Goal: Task Accomplishment & Management: Manage account settings

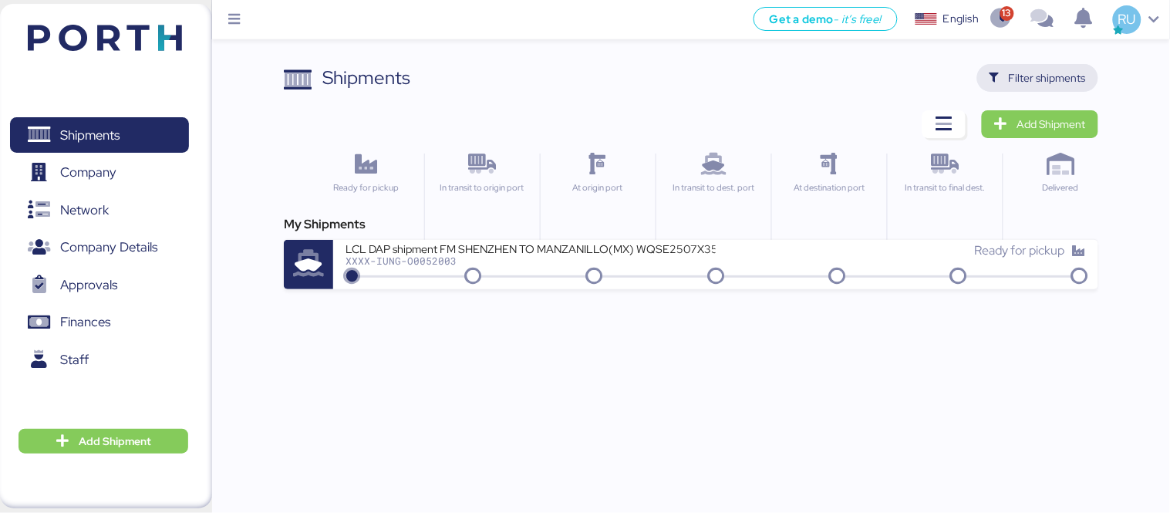
click at [1003, 73] on span "Filter shipments" at bounding box center [1038, 78] width 96 height 22
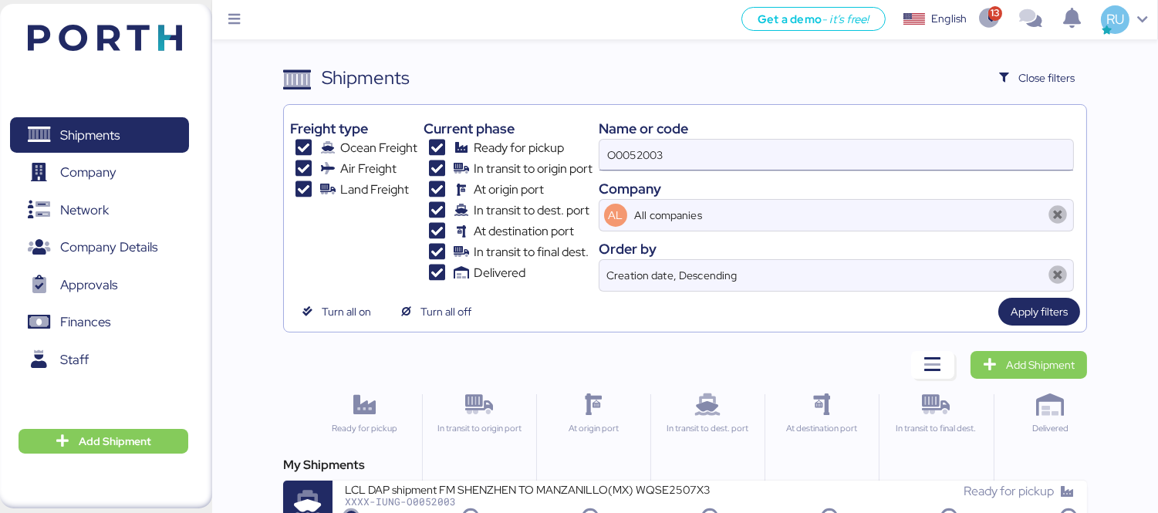
click at [651, 160] on input "O0052003" at bounding box center [836, 155] width 474 height 31
paste input "O0052050"
type input "O0052050"
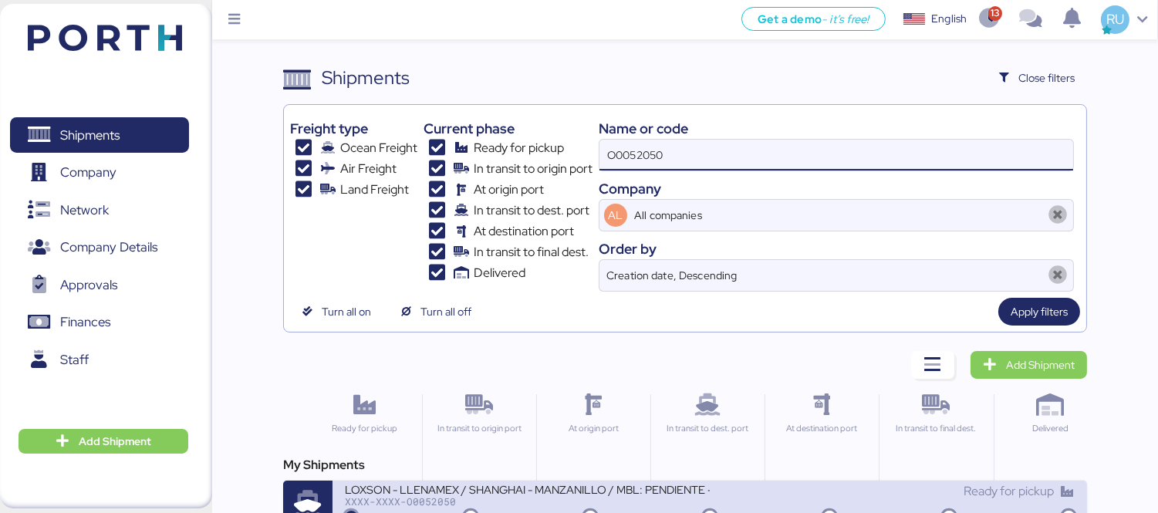
click at [575, 506] on div "XXXX-XXXX-O0052050" at bounding box center [527, 501] width 365 height 11
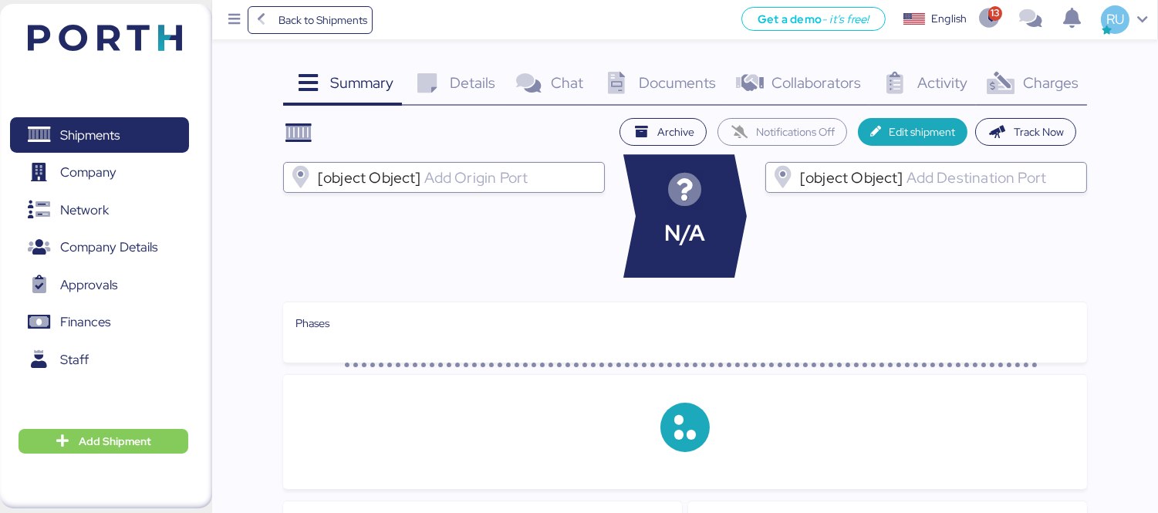
click at [1037, 87] on span "Charges" at bounding box center [1051, 83] width 56 height 20
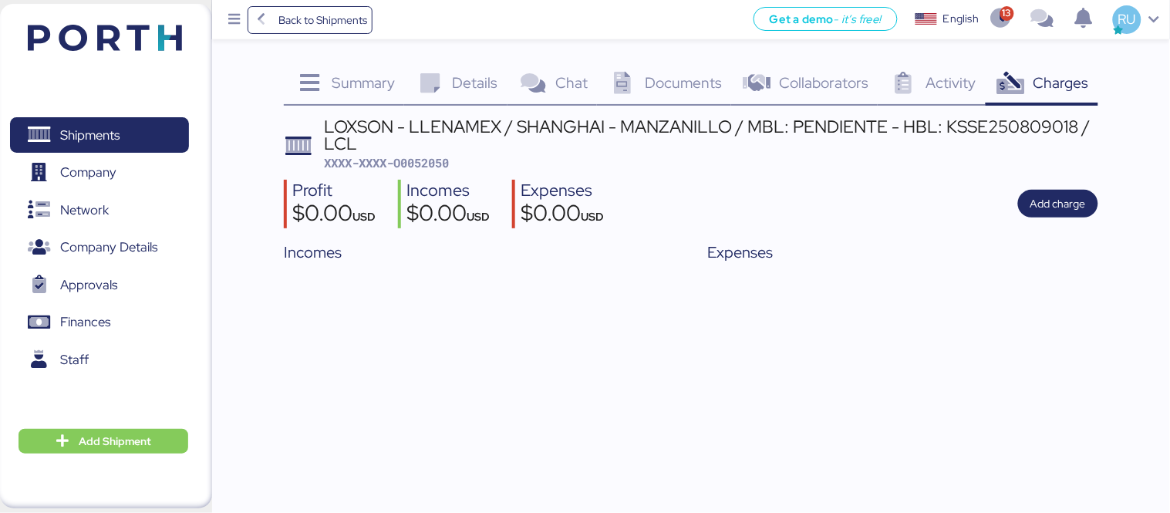
click at [674, 86] on span "Documents" at bounding box center [683, 83] width 77 height 20
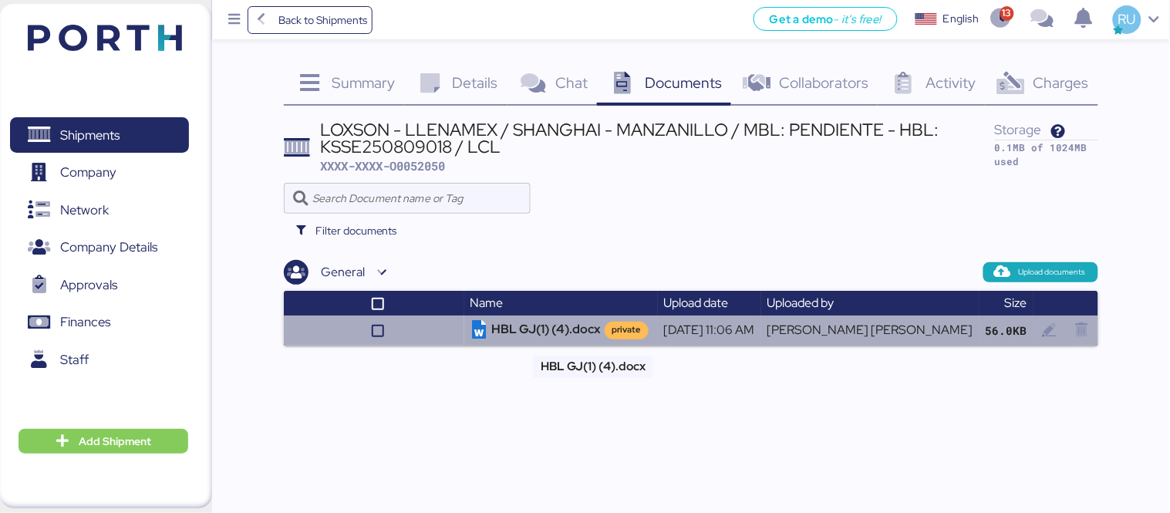
click at [555, 317] on td "HBL GJ(1) (4).docx private" at bounding box center [561, 329] width 194 height 29
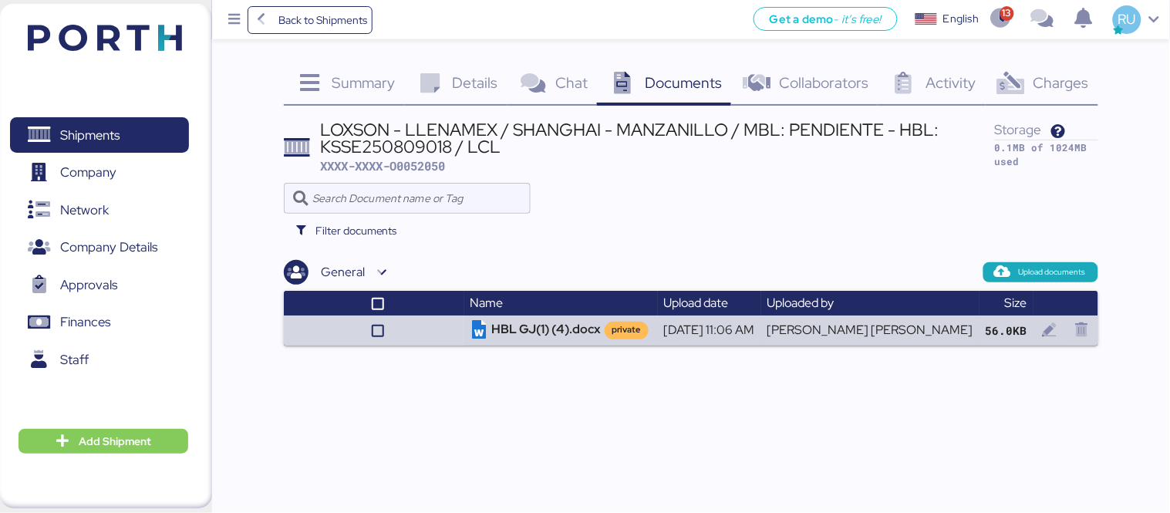
click at [106, 19] on header at bounding box center [82, 36] width 149 height 48
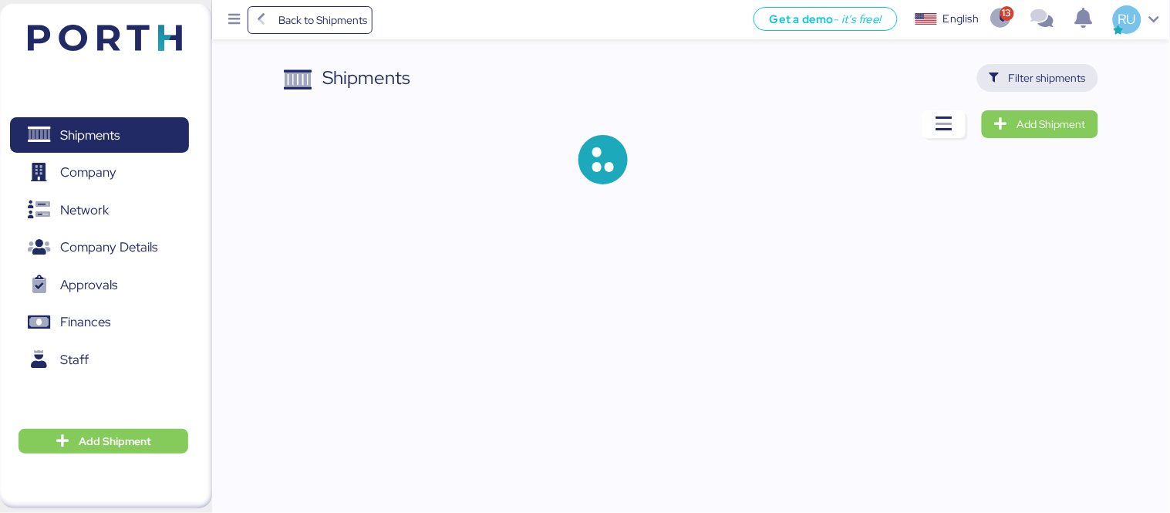
click at [1003, 77] on span "Filter shipments" at bounding box center [1038, 78] width 96 height 22
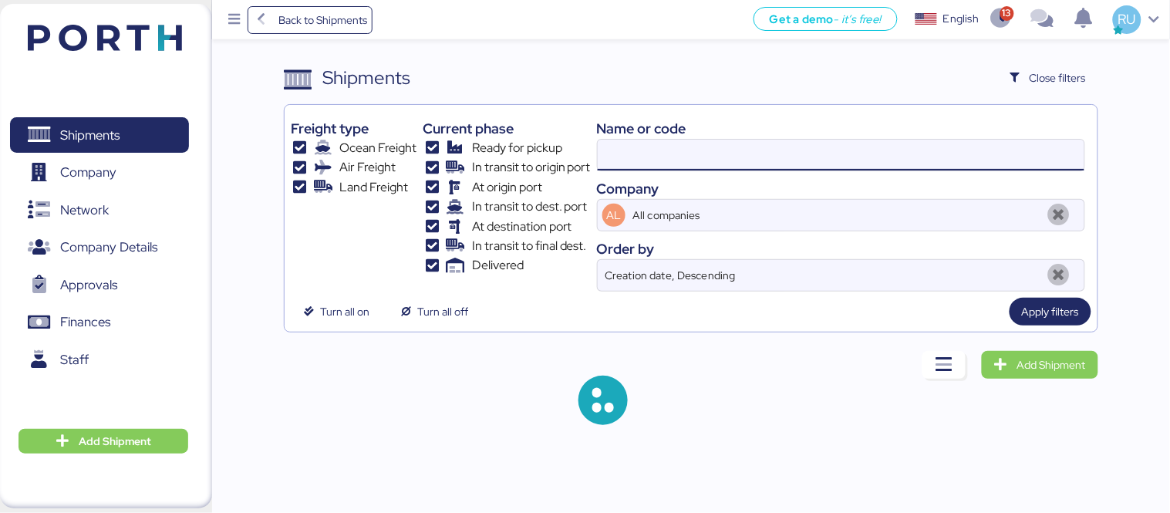
click at [672, 167] on input at bounding box center [841, 155] width 487 height 31
paste input "O0052060"
type input "O0052060"
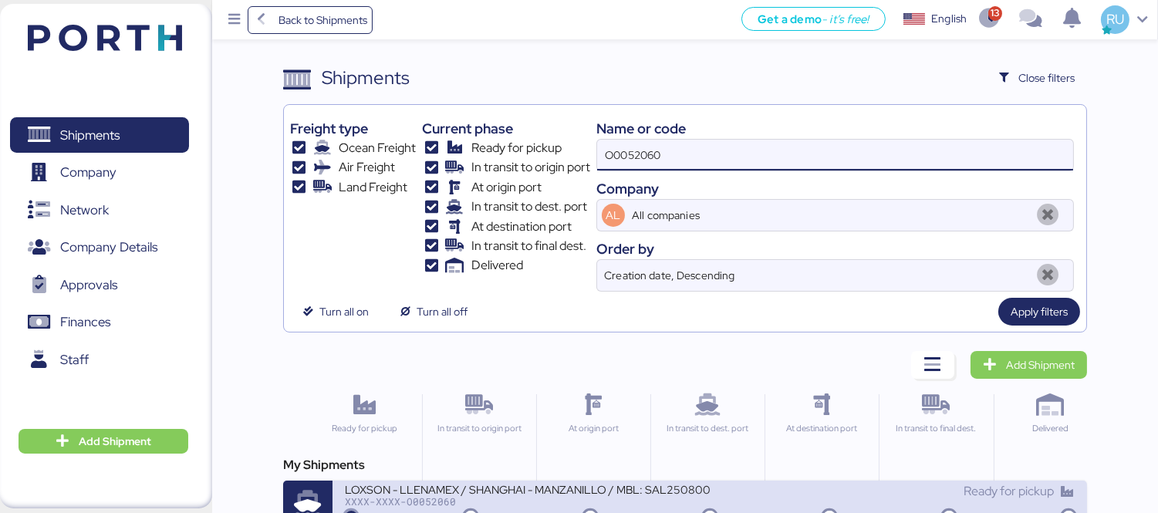
click at [693, 487] on div "LOXSON - LLENAMEX / SHANGHAI - MANZANILLO / MBL: SAL25080002 - HBL: KSSE2507103…" at bounding box center [527, 488] width 365 height 13
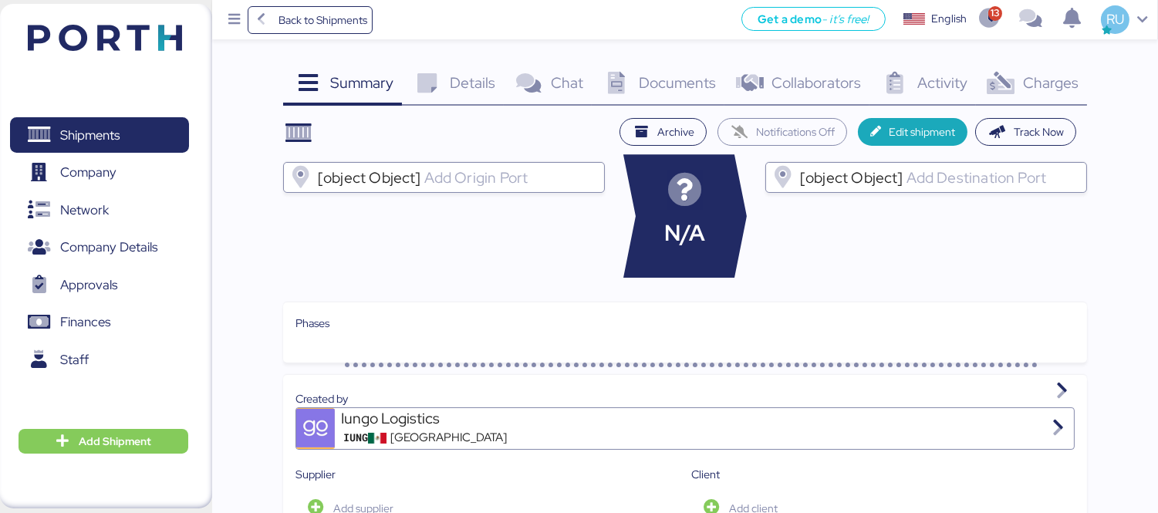
click at [1030, 79] on span "Charges" at bounding box center [1051, 83] width 56 height 20
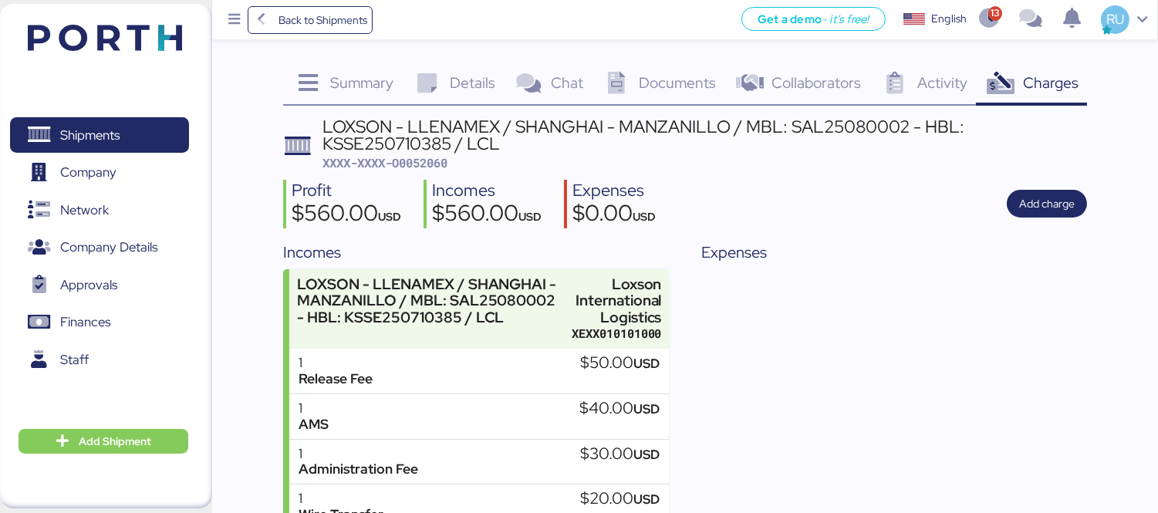
click at [463, 79] on span "Details" at bounding box center [473, 83] width 46 height 20
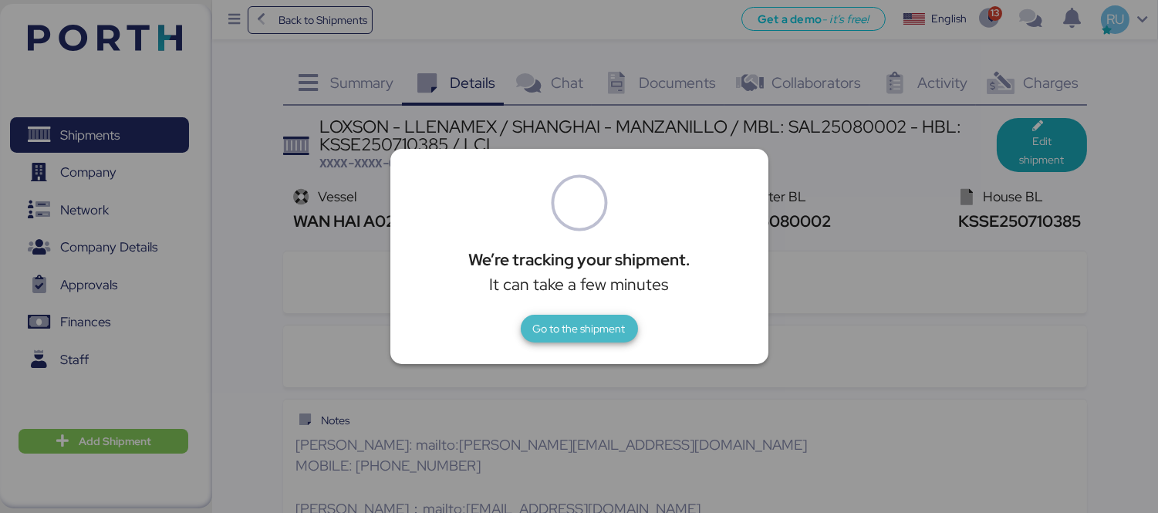
click at [592, 329] on span "Go to the shipment" at bounding box center [579, 328] width 93 height 19
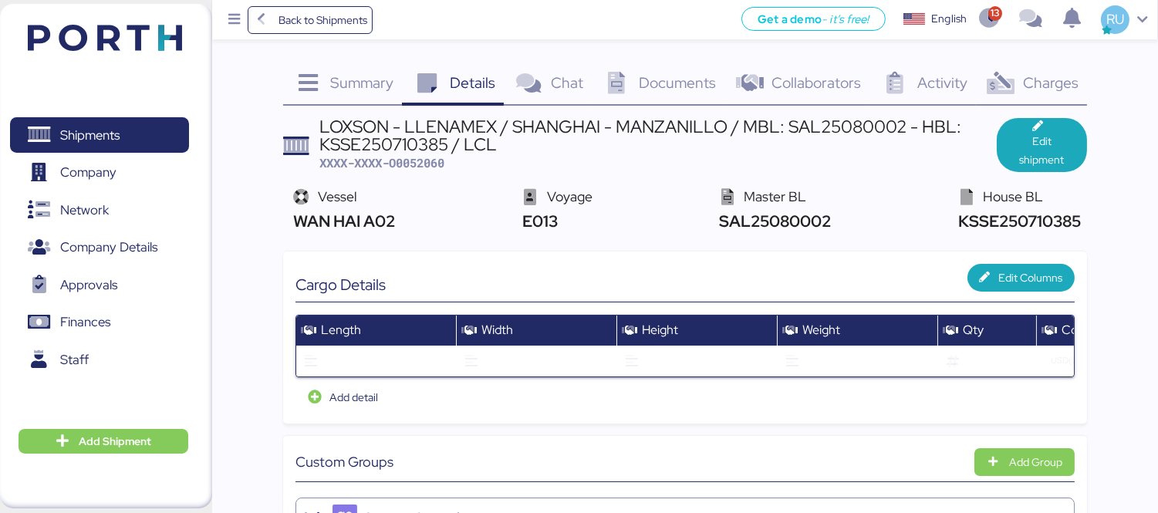
click at [1019, 230] on div "KSSE250710385" at bounding box center [1017, 221] width 126 height 24
copy span "KSSE250710385"
click at [648, 86] on span "Documents" at bounding box center [677, 83] width 77 height 20
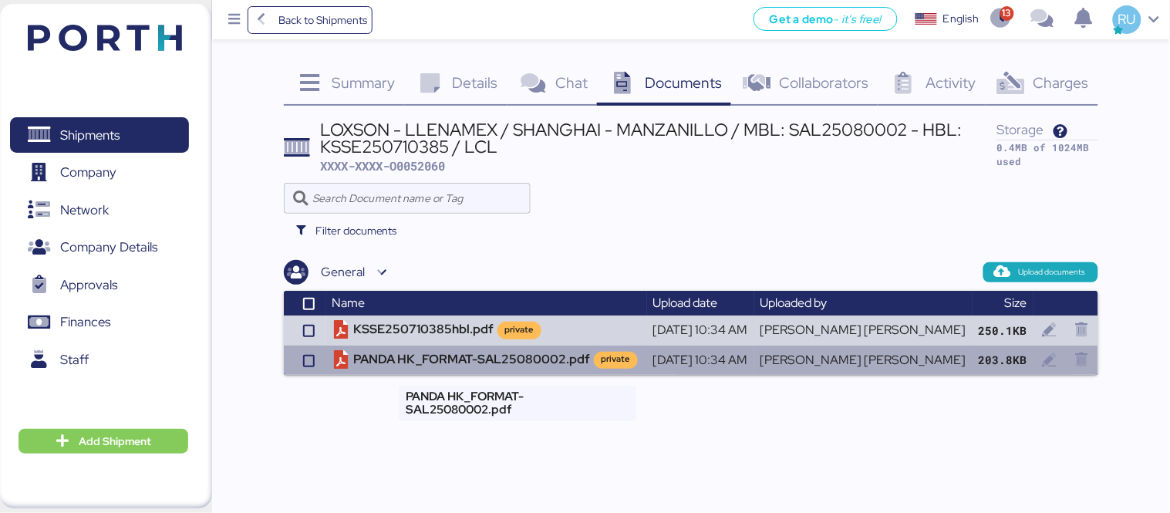
click at [466, 351] on td "PANDA HK_FORMAT-SAL25080002.pdf private" at bounding box center [486, 360] width 321 height 29
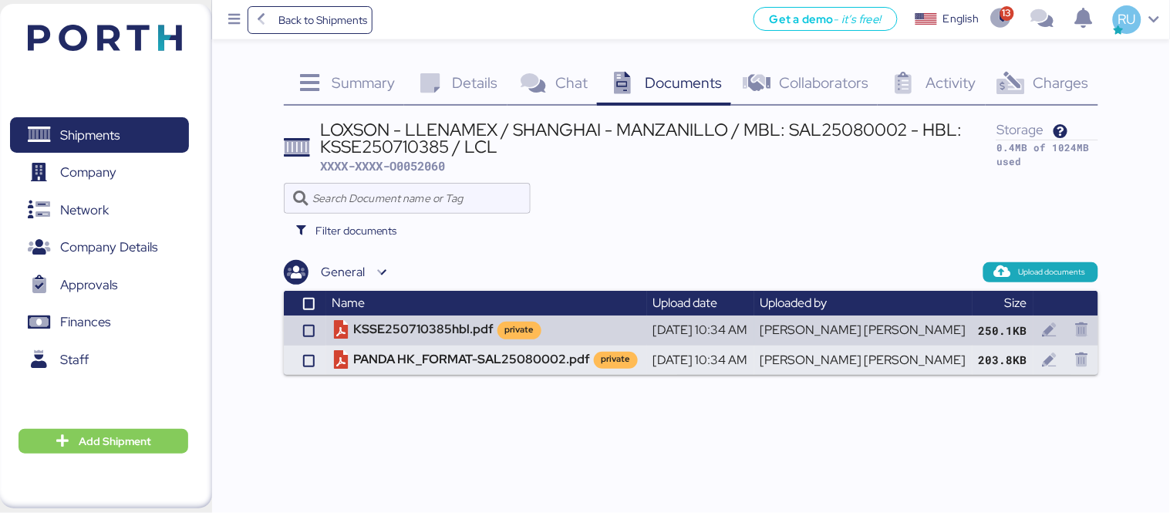
click at [365, 144] on div "LOXSON - LLENAMEX / SHANGHAI - MANZANILLO / MBL: SAL25080002 - HBL: KSSE2507103…" at bounding box center [659, 138] width 676 height 35
copy div "KSSE250710385"
click at [159, 28] on img at bounding box center [105, 38] width 154 height 26
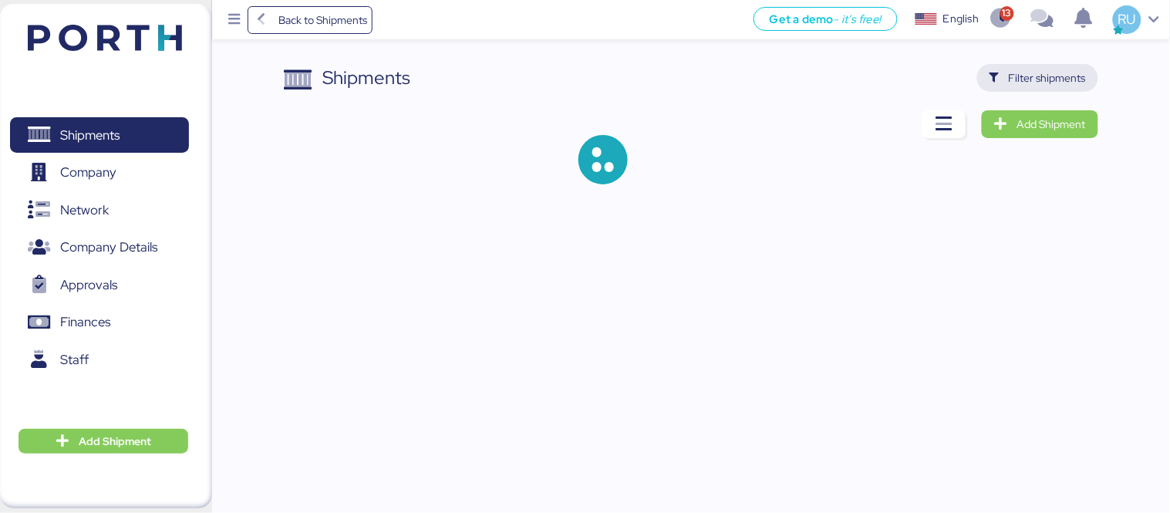
click at [1061, 69] on span "Filter shipments" at bounding box center [1047, 78] width 77 height 19
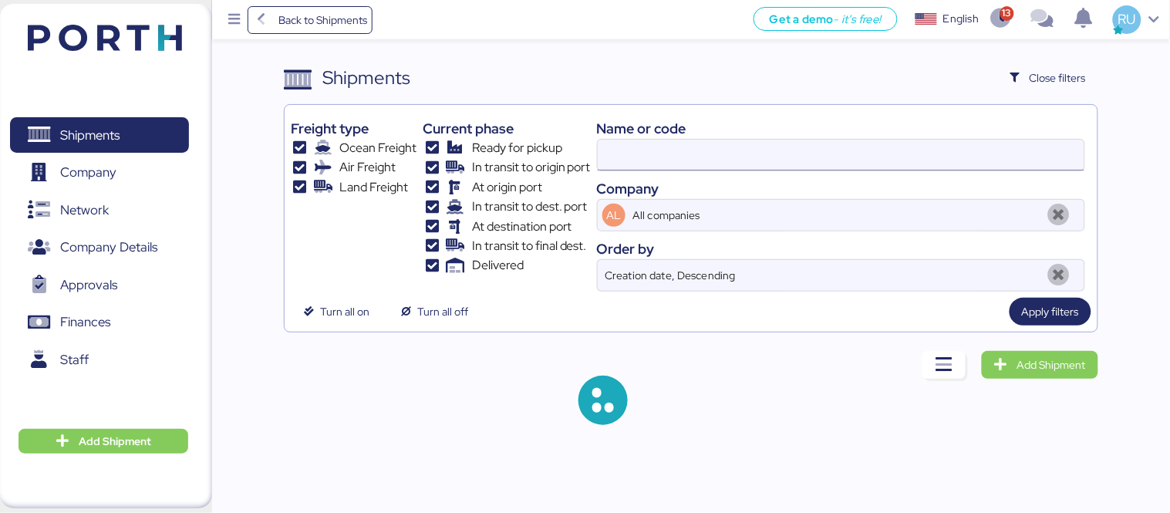
click at [789, 155] on input at bounding box center [841, 155] width 487 height 31
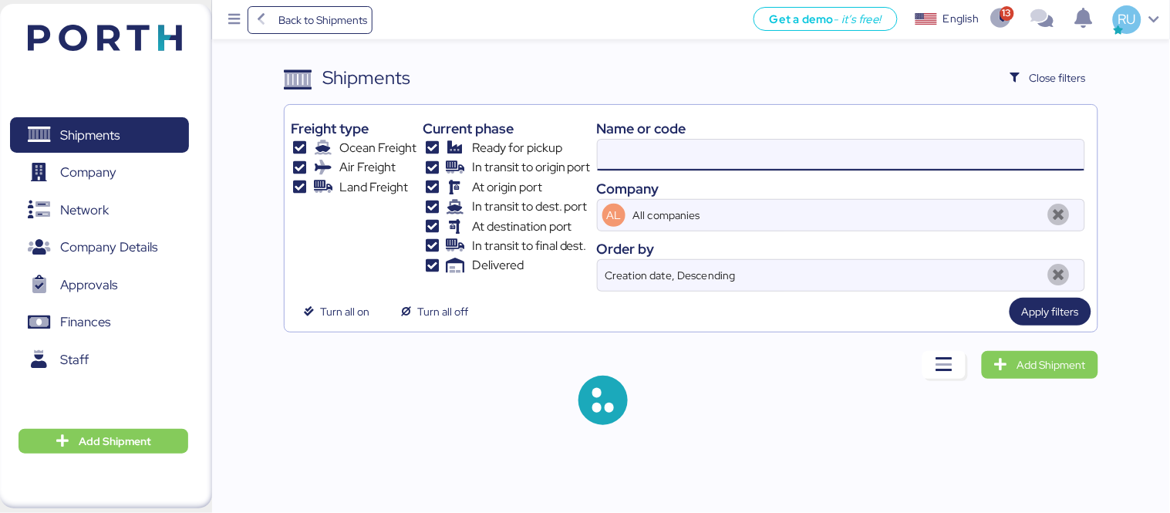
paste input "O0051941"
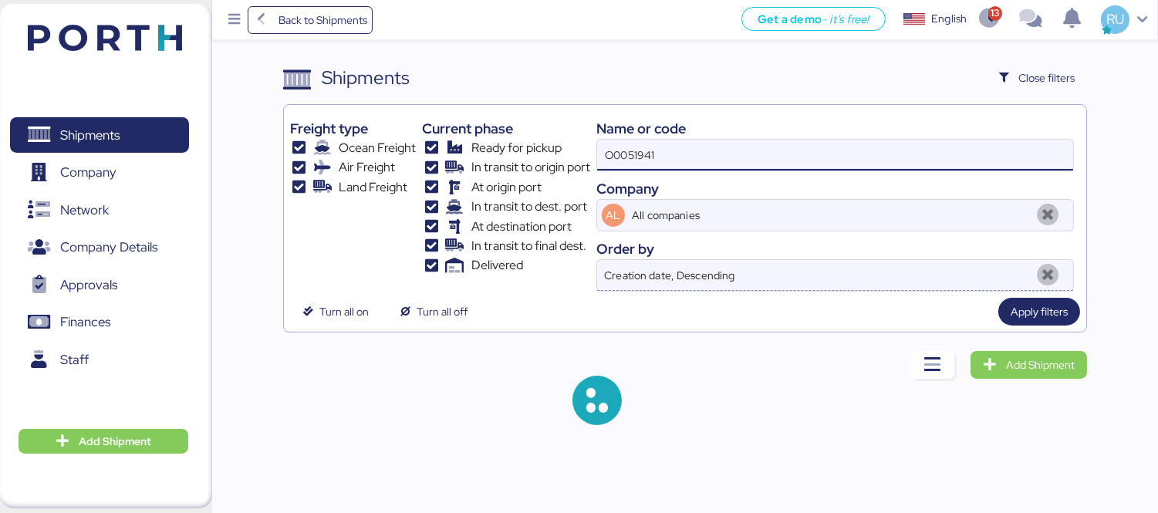
type input "O0051941"
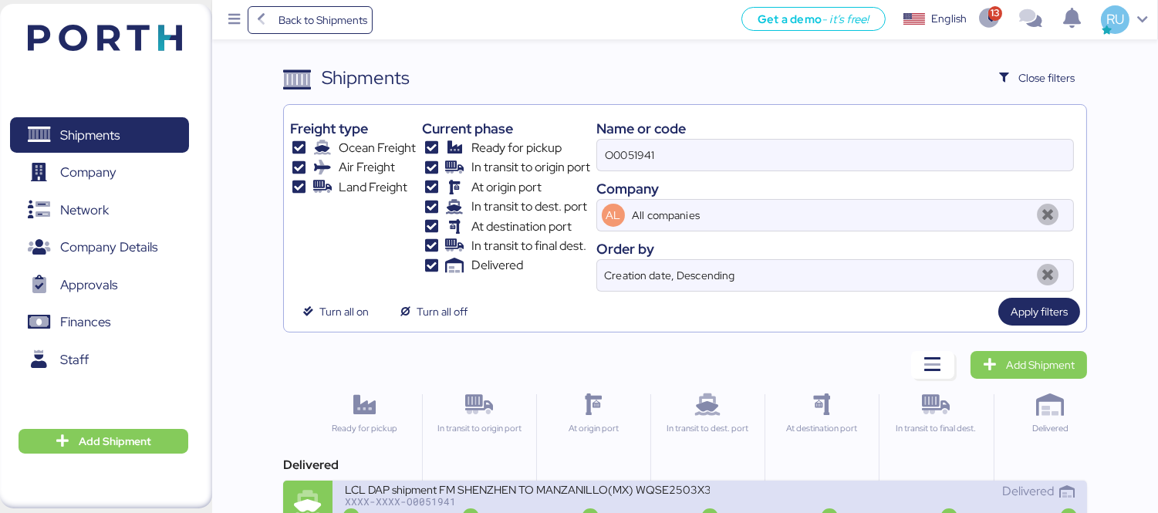
click at [606, 487] on div "LCL DAP shipment FM SHENZHEN TO MANZANILLO(MX) WQSE2503X37" at bounding box center [527, 488] width 365 height 13
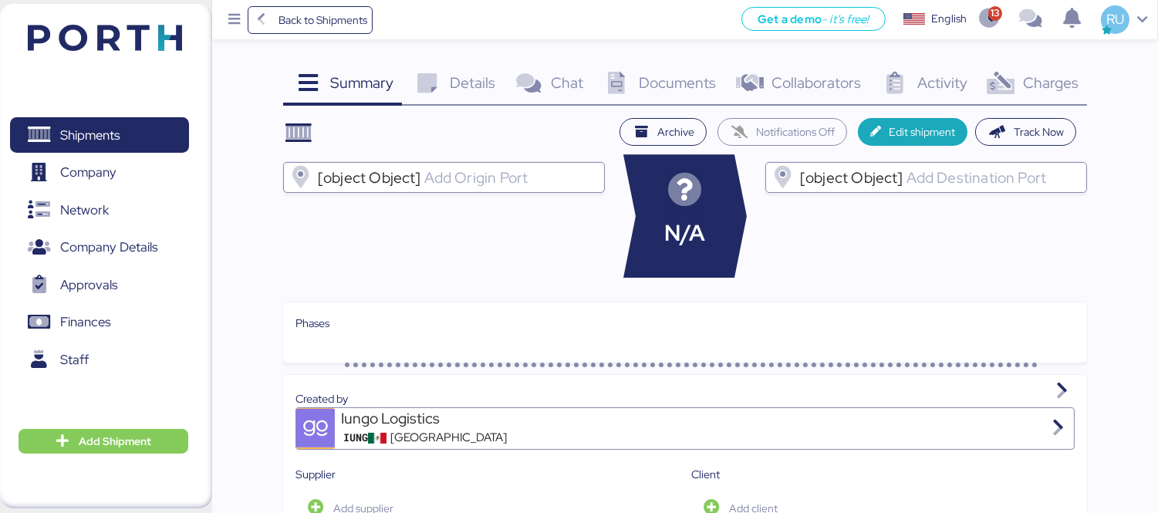
click at [1043, 79] on span "Charges" at bounding box center [1051, 83] width 56 height 20
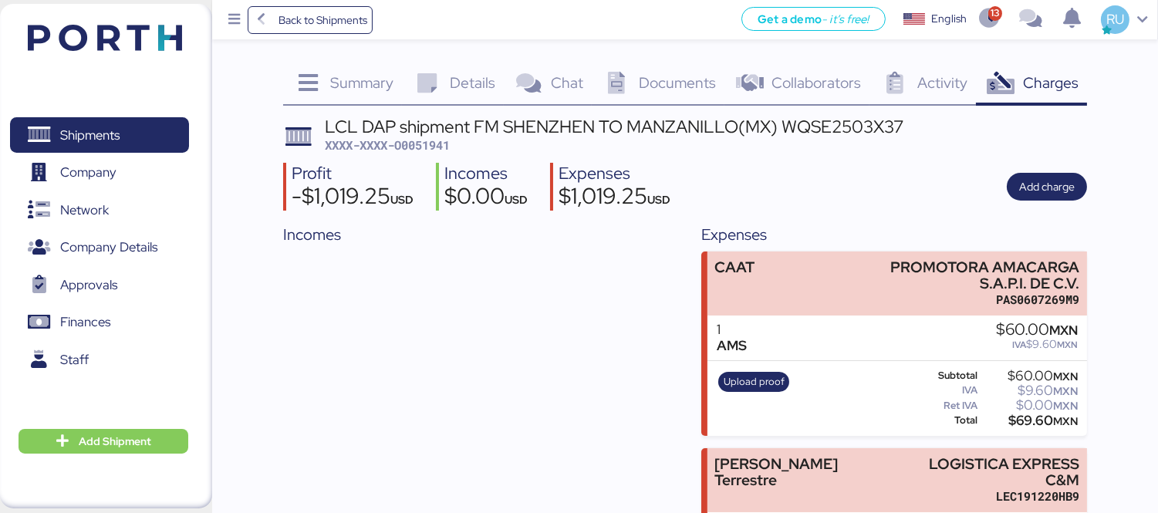
scroll to position [121, 0]
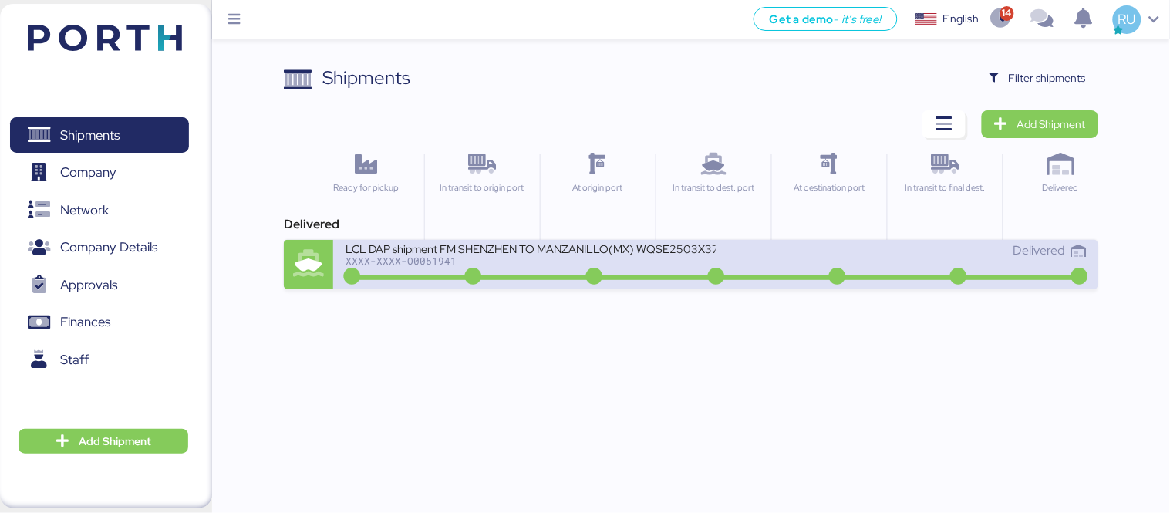
click at [690, 263] on div "XXXX-XXXX-O0051941" at bounding box center [531, 260] width 370 height 11
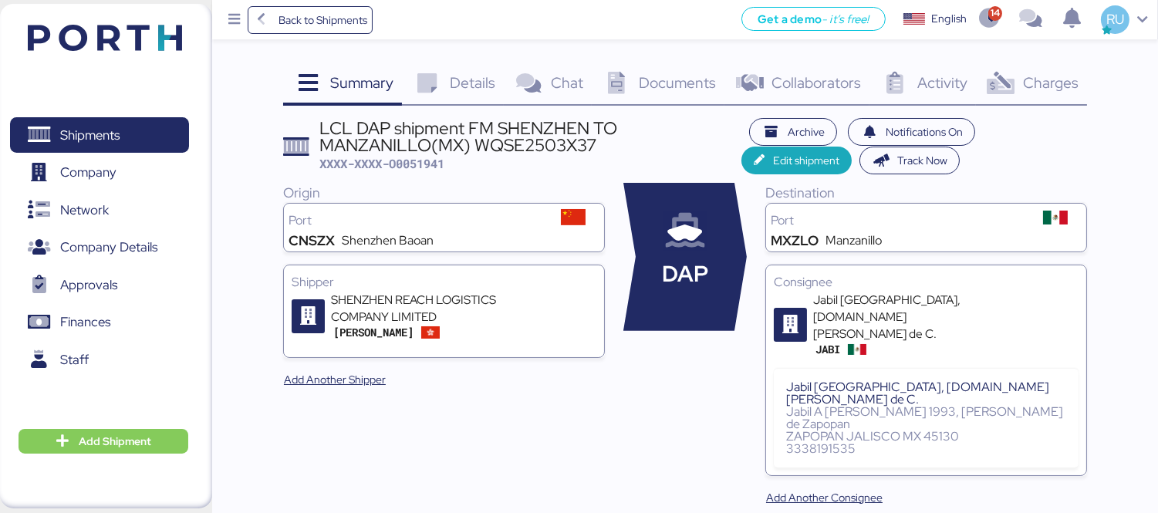
click at [1047, 75] on span "Charges" at bounding box center [1051, 83] width 56 height 20
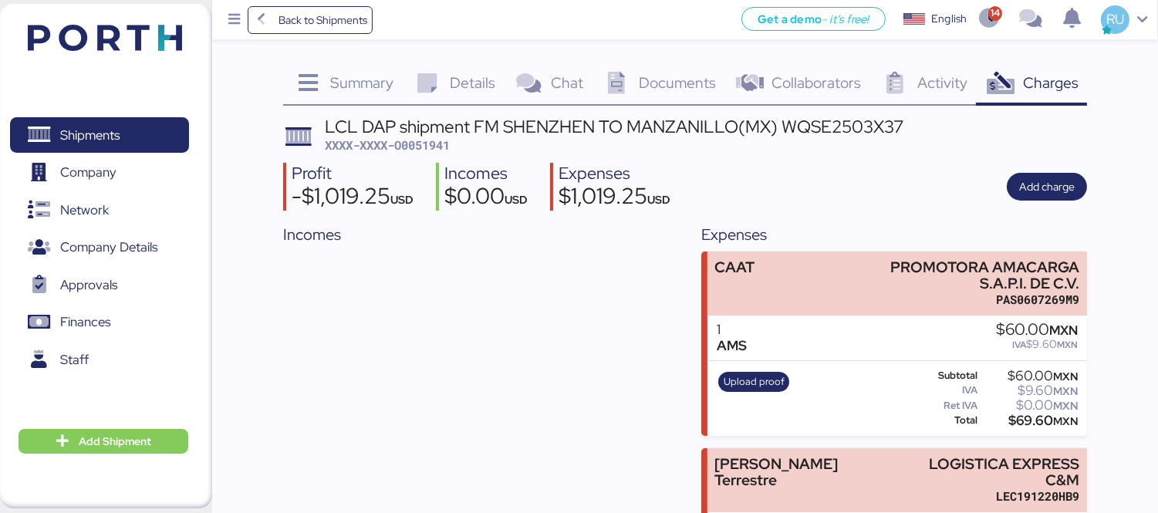
click at [175, 31] on img at bounding box center [105, 38] width 154 height 26
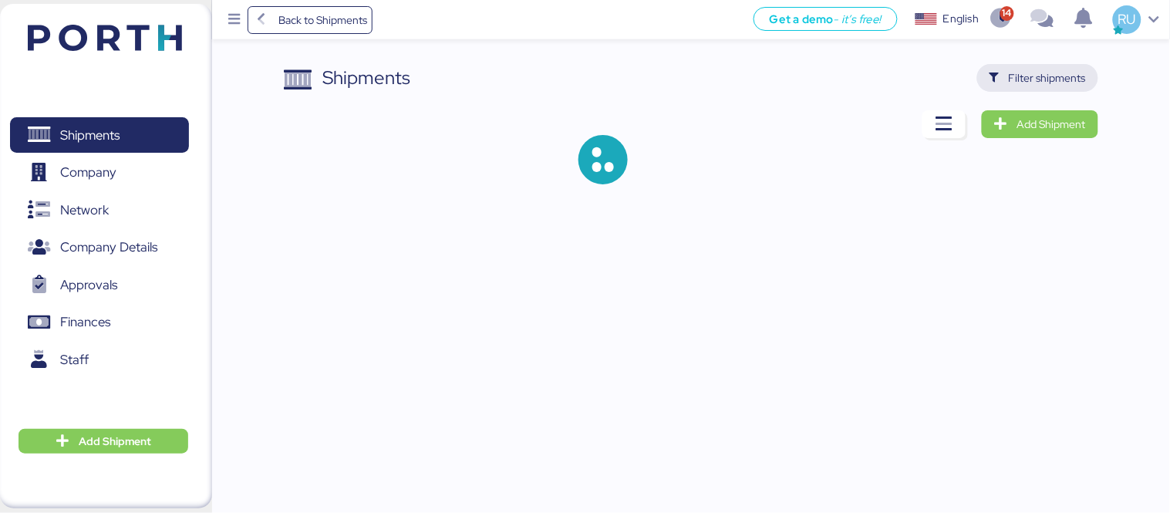
click at [1032, 69] on span "Filter shipments" at bounding box center [1047, 78] width 77 height 19
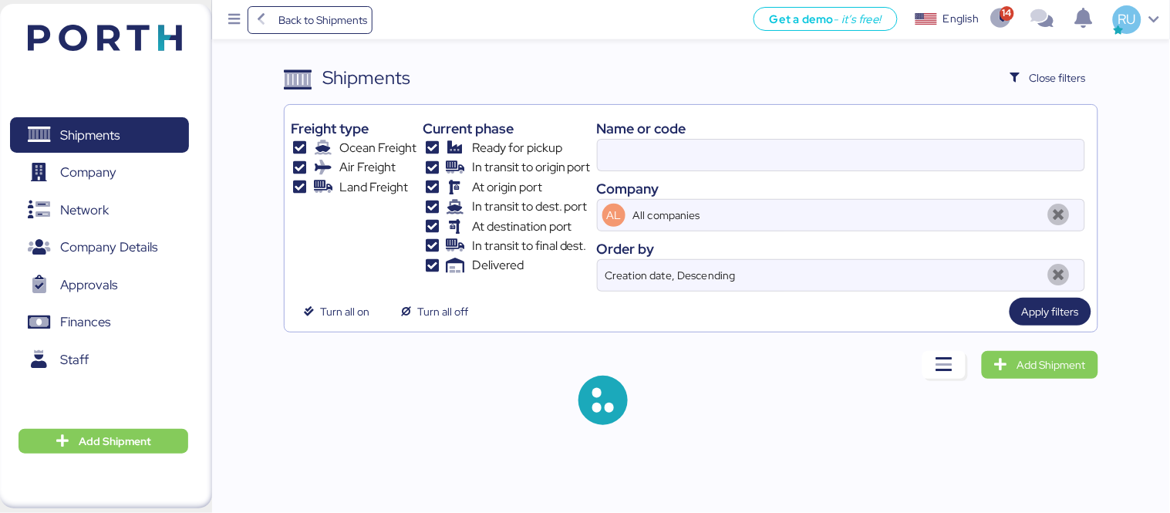
click at [727, 130] on div "Name or code" at bounding box center [841, 128] width 488 height 21
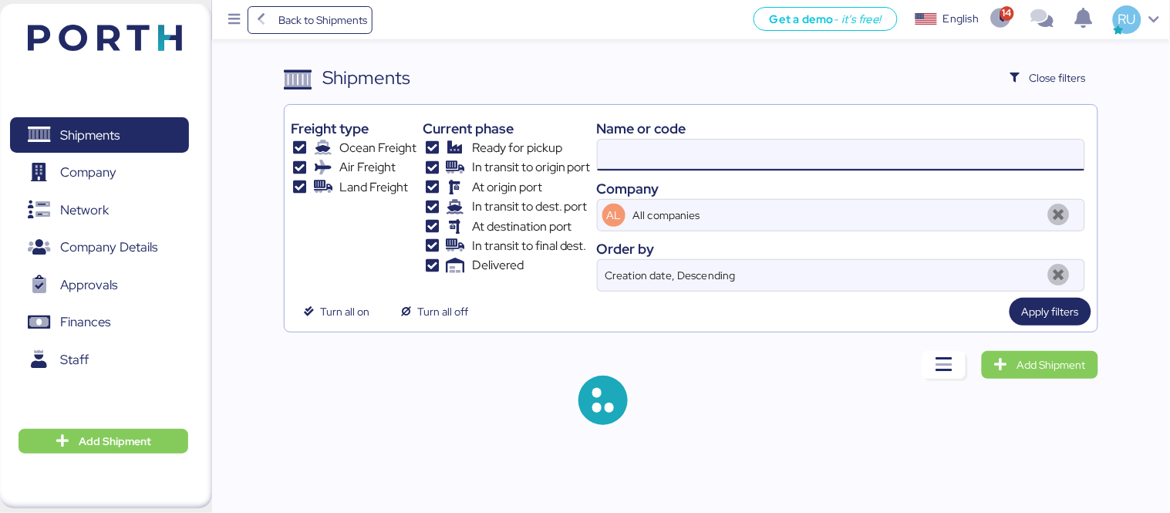
click at [754, 149] on input at bounding box center [841, 155] width 487 height 31
paste input "O0052012"
type input "O0052012"
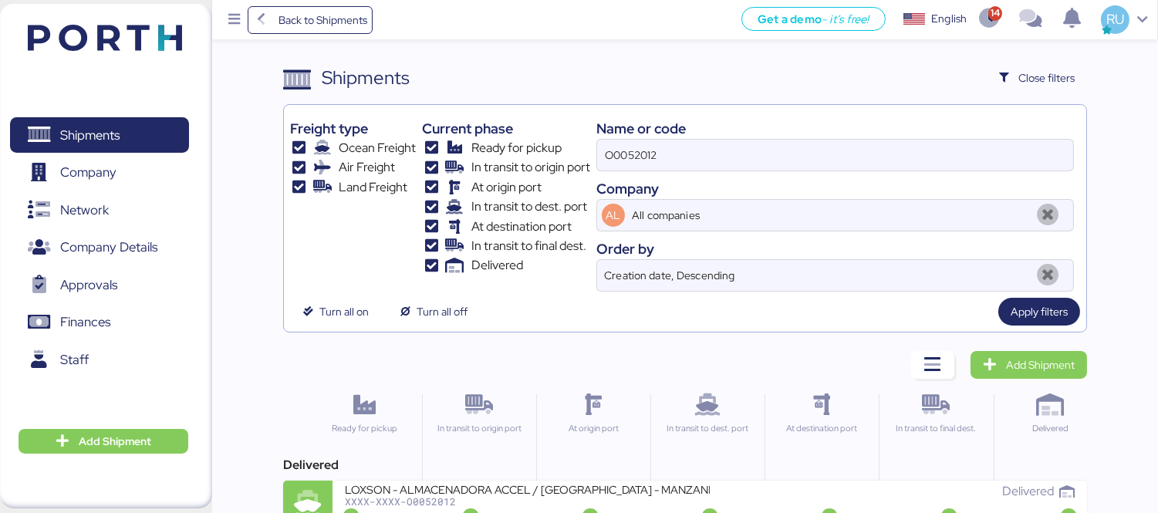
click at [595, 476] on div "At origin port" at bounding box center [592, 449] width 113 height 111
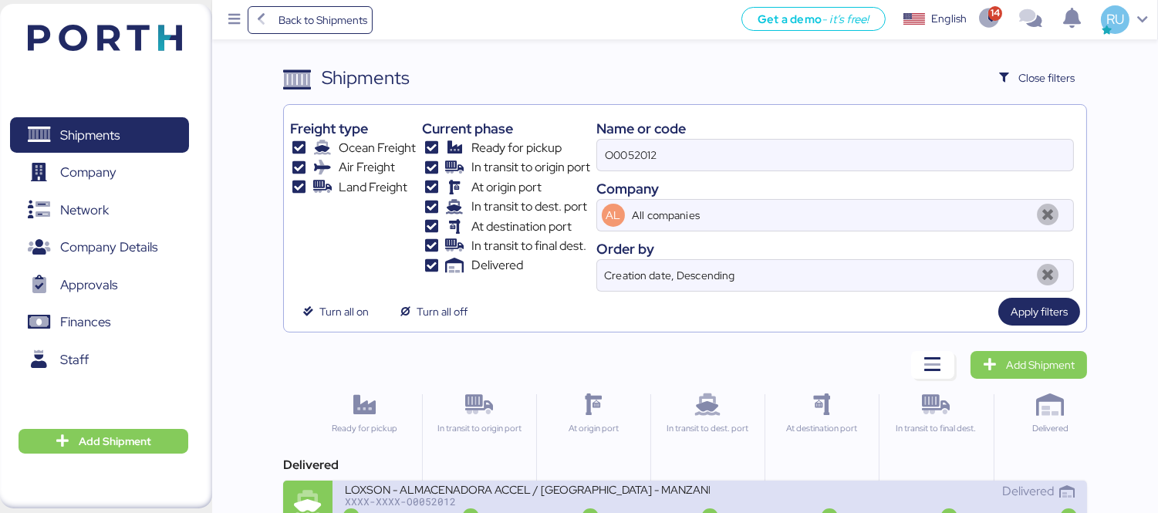
click at [607, 481] on div "LOXSON - ALMACENADORA ACCEL / [GEOGRAPHIC_DATA] - MANZANILLO / MBL: COSU6424746…" at bounding box center [709, 505] width 754 height 49
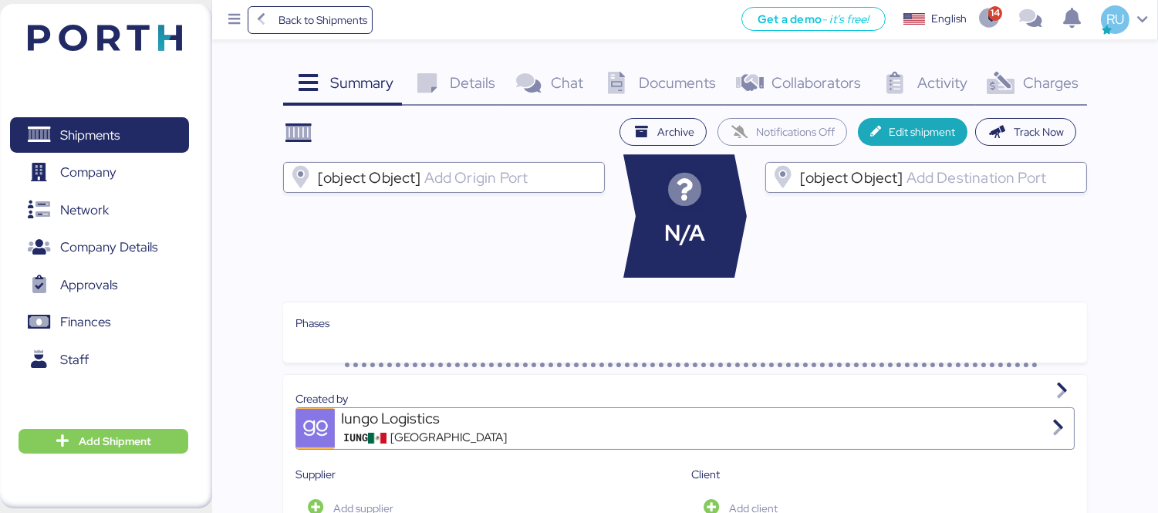
click at [1022, 99] on div "Charges 0" at bounding box center [1031, 85] width 111 height 42
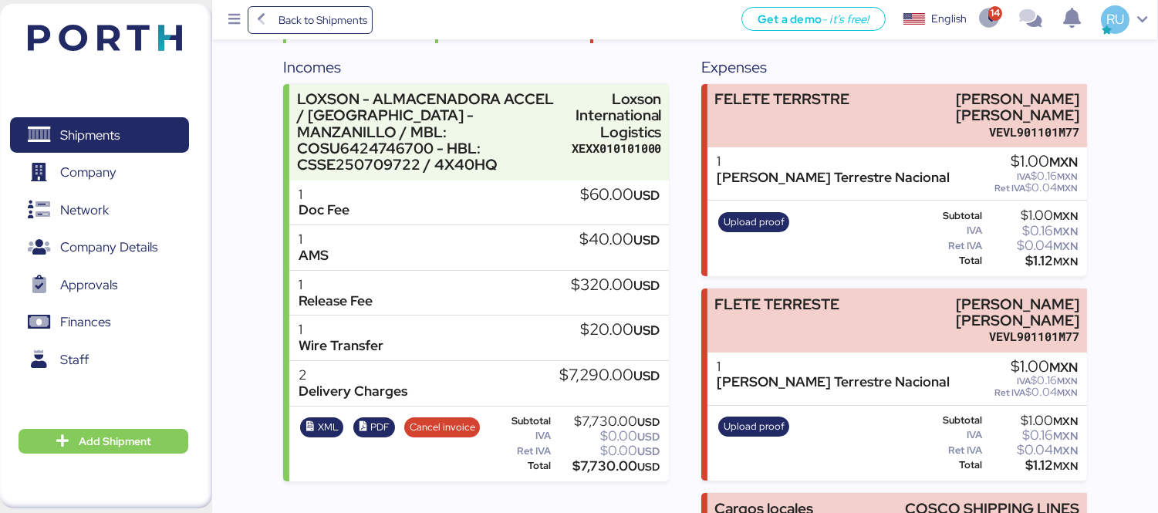
scroll to position [238, 0]
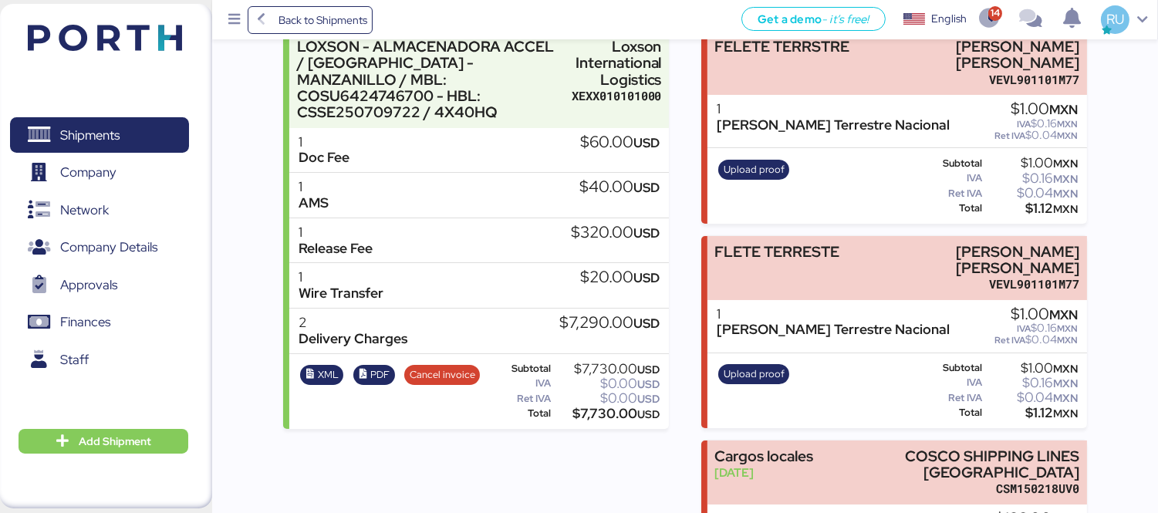
click at [860, 229] on div "Expenses FELETE TERRSTRE LUIS EDUARDO VELASCO VERA VEVL901101M77 1 Flete Terres…" at bounding box center [894, 412] width 386 height 818
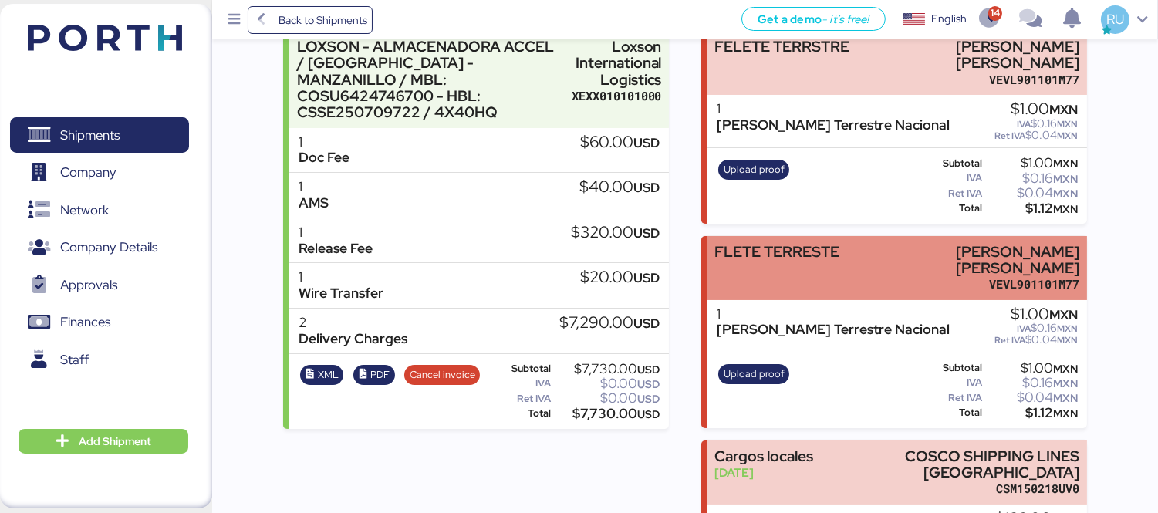
click at [868, 239] on div "FLETE TERRESTE LUIS EDUARDO VELASCO VERA VEVL901101M77" at bounding box center [896, 268] width 379 height 64
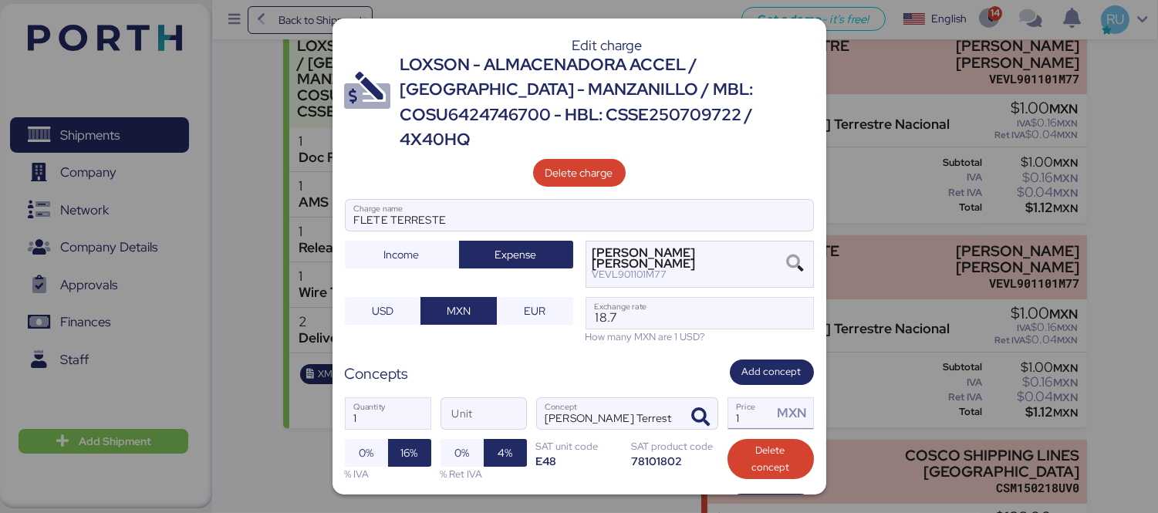
click at [744, 398] on input "1" at bounding box center [750, 413] width 45 height 31
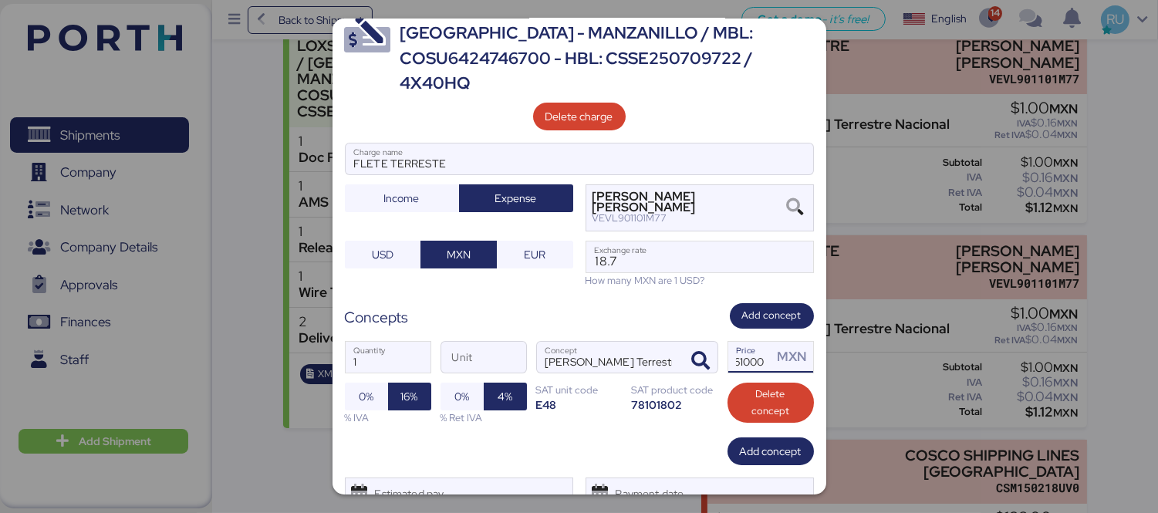
scroll to position [96, 0]
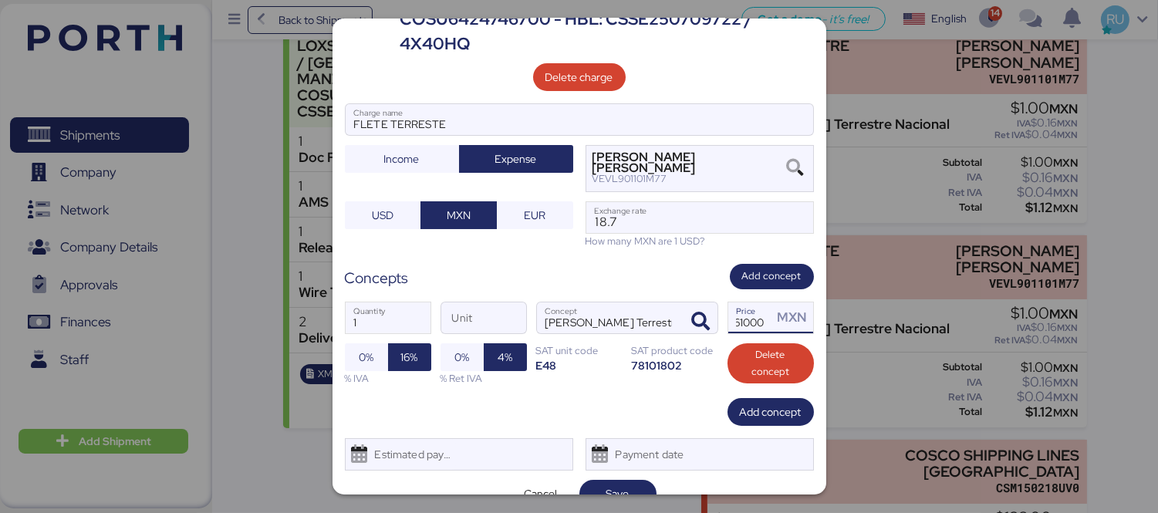
type input "61000"
click at [632, 454] on div "Edit charge LOXSON - ALMACENADORA ACCEL / SHANGHAI - MANZANILLO / MBL: COSU6424…" at bounding box center [579, 257] width 494 height 476
click at [643, 480] on span "Save" at bounding box center [617, 494] width 77 height 28
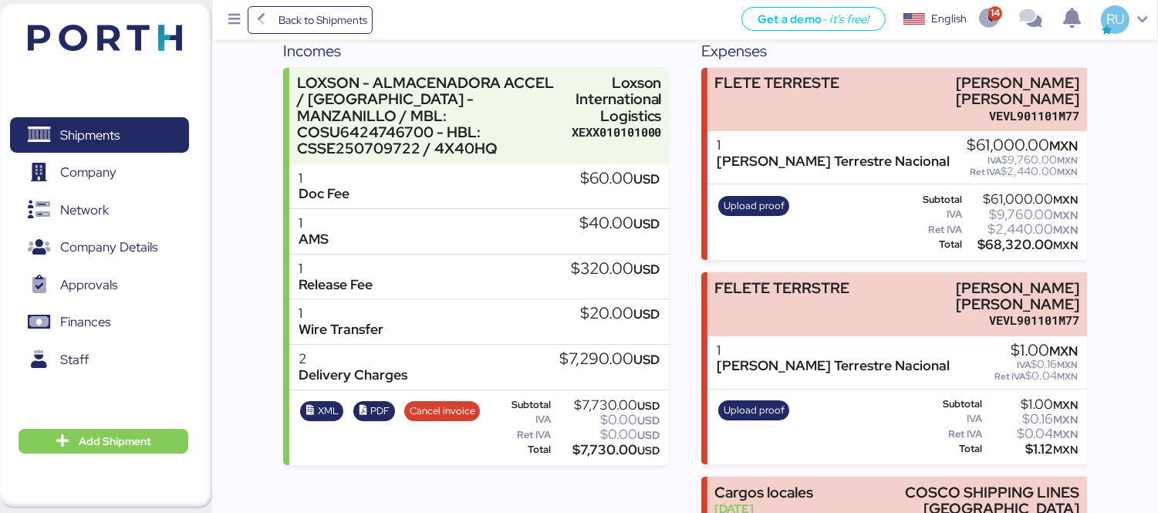
scroll to position [202, 0]
click at [1146, 501] on div at bounding box center [1146, 501] width 0 height 0
click at [748, 197] on span "Upload proof" at bounding box center [753, 205] width 61 height 17
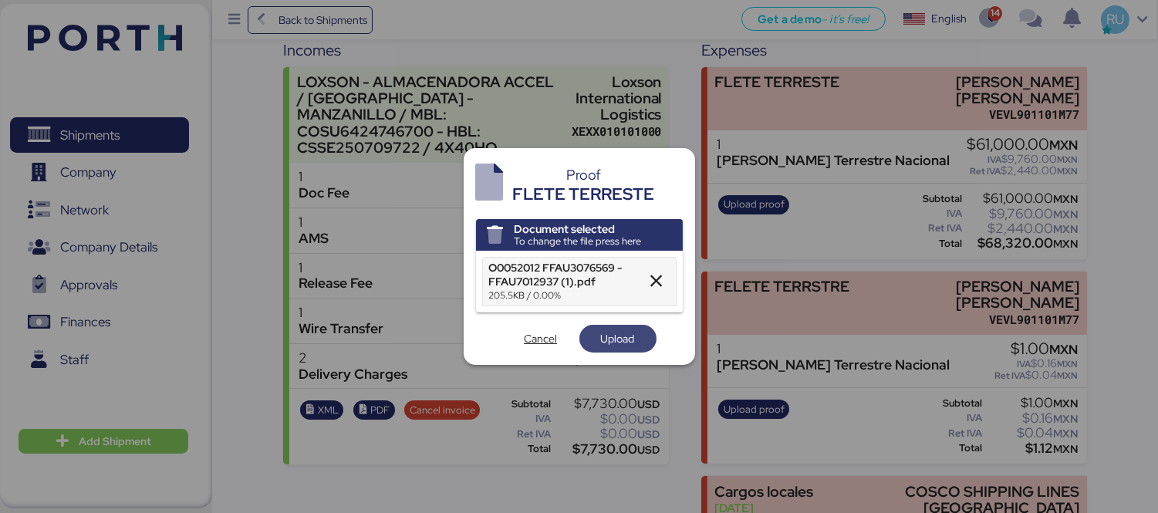
click at [613, 336] on span "Upload" at bounding box center [618, 338] width 34 height 19
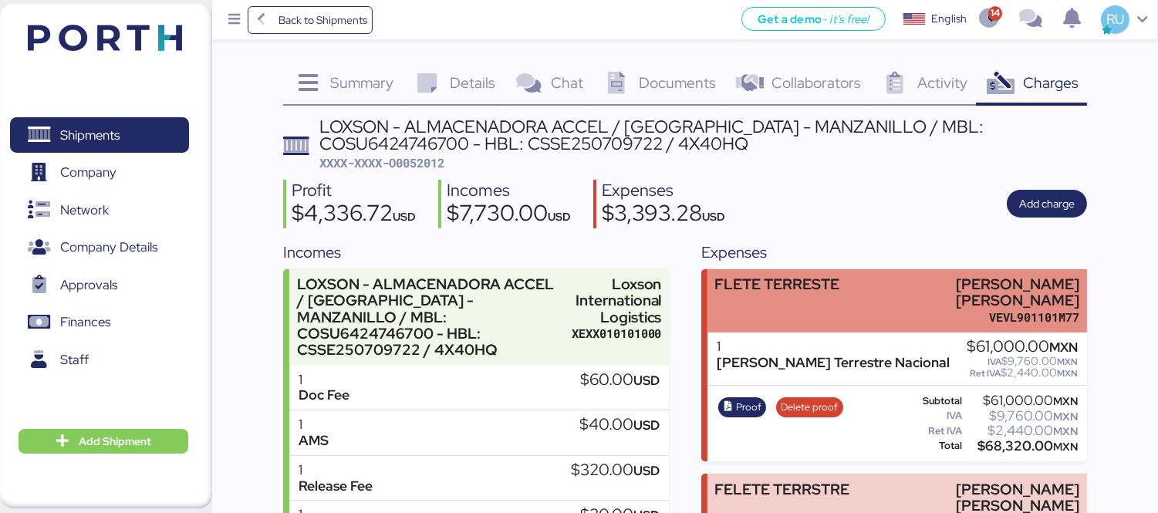
scroll to position [313, 0]
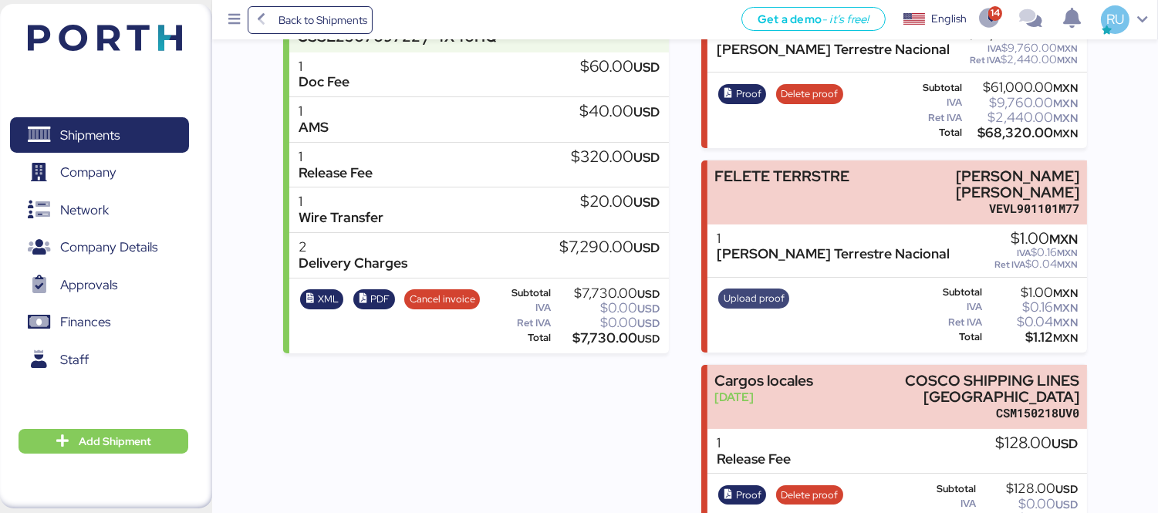
click at [744, 291] on span "Upload proof" at bounding box center [753, 298] width 61 height 17
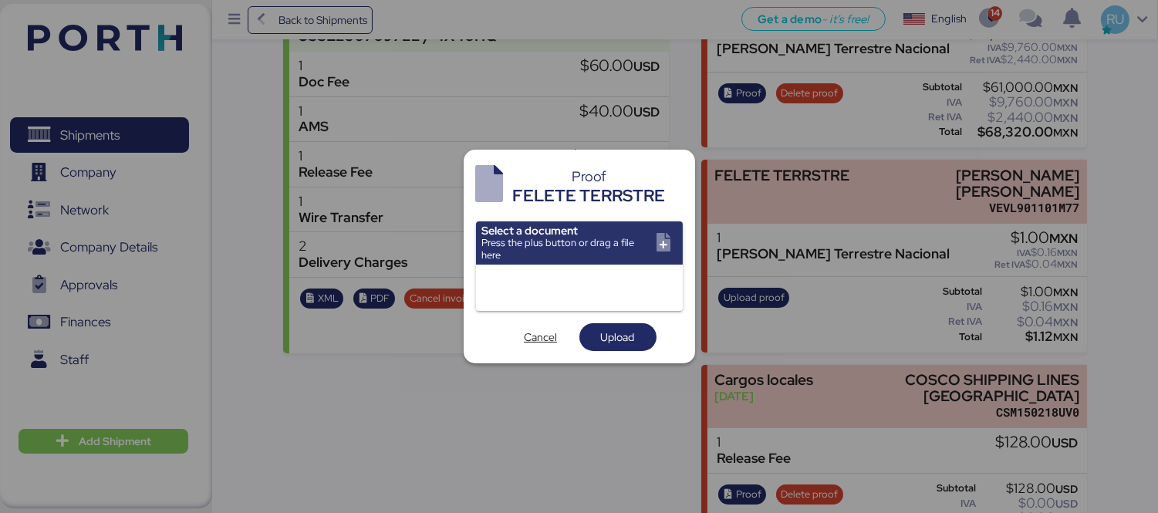
click at [777, 174] on div at bounding box center [579, 256] width 1158 height 513
click at [558, 338] on span "Cancel" at bounding box center [540, 337] width 52 height 22
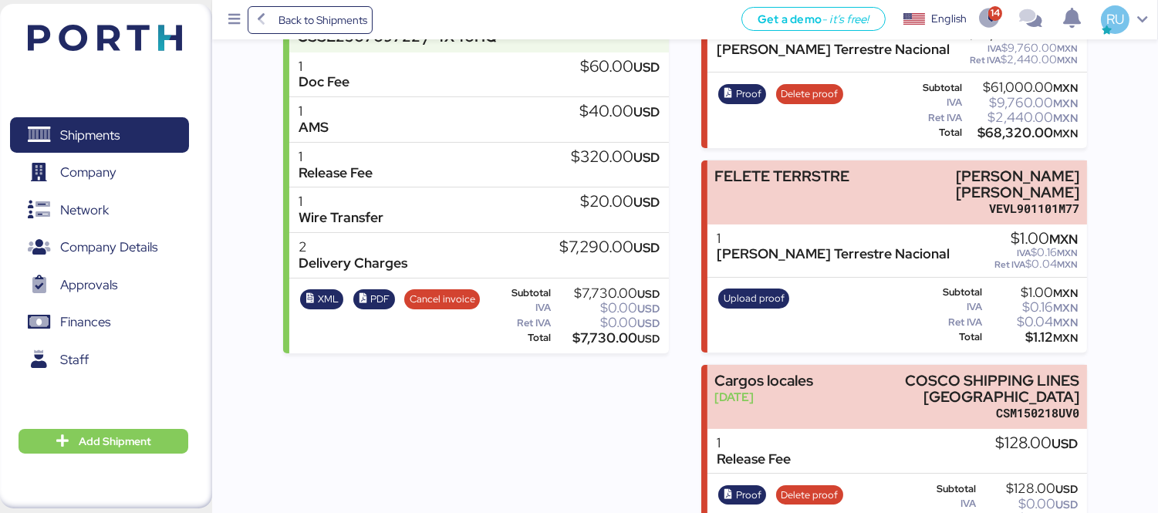
click at [795, 224] on div "1 Flete Terrestre Nacional $1.00 MXN IVA $0.16 MXN Ret IVA $0.04 MXN" at bounding box center [896, 250] width 379 height 53
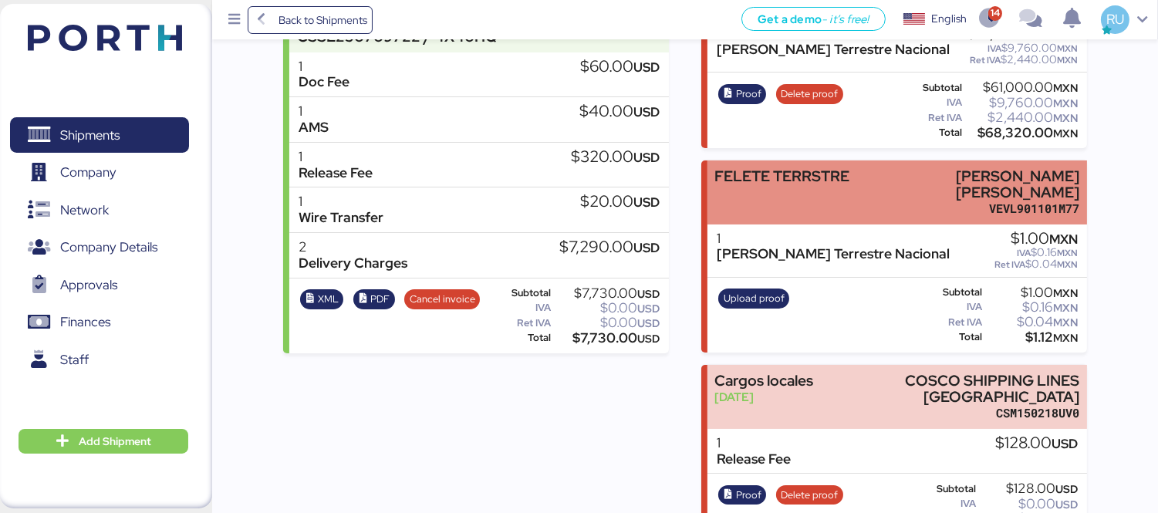
click at [808, 205] on div "FELETE TERRSTRE" at bounding box center [781, 192] width 135 height 49
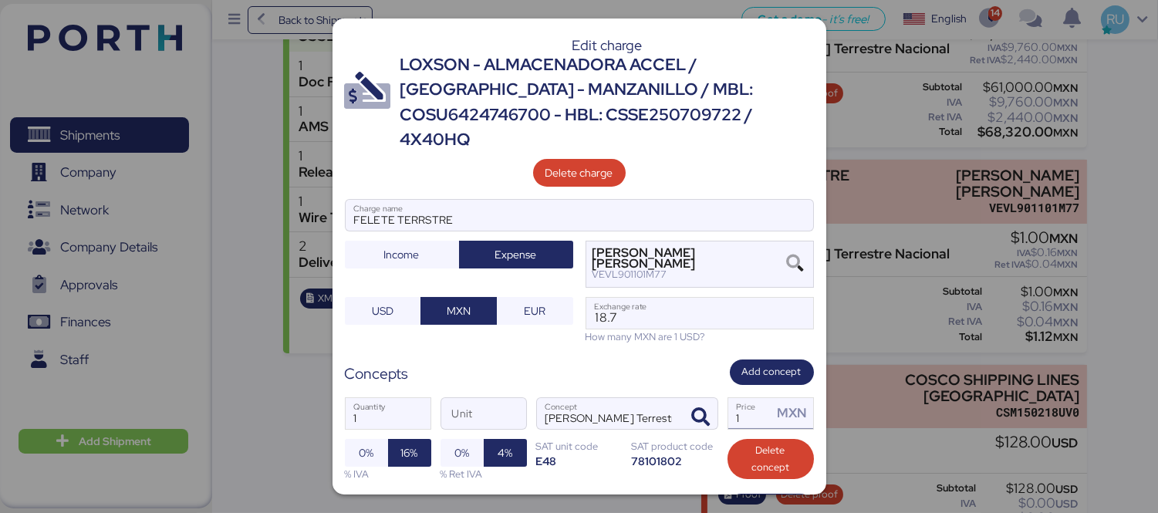
click at [735, 398] on input "1" at bounding box center [750, 413] width 45 height 31
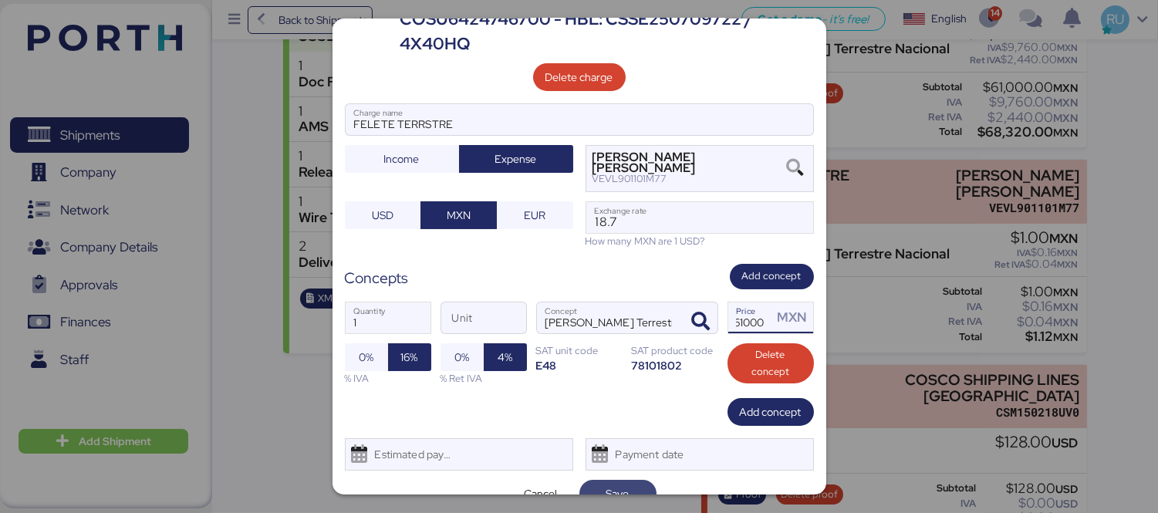
type input "61000"
click at [608, 484] on span "Save" at bounding box center [617, 493] width 23 height 19
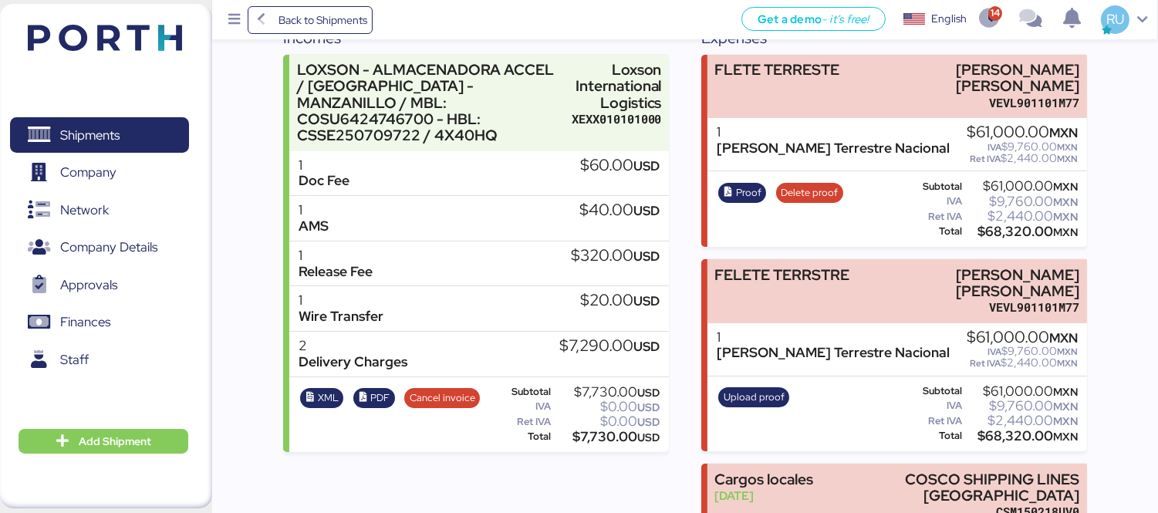
scroll to position [216, 0]
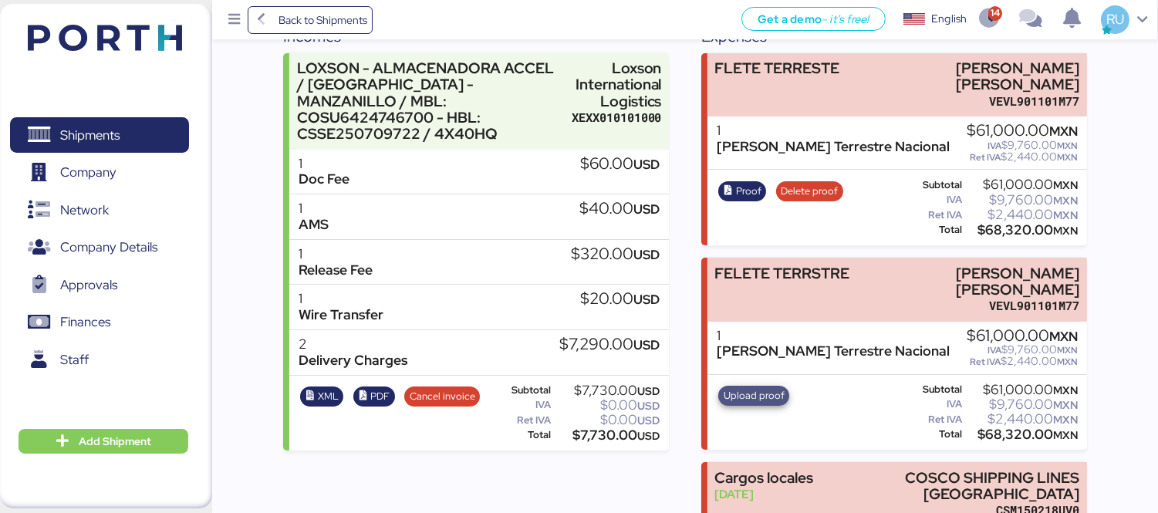
click at [754, 392] on span "Upload proof" at bounding box center [753, 395] width 61 height 17
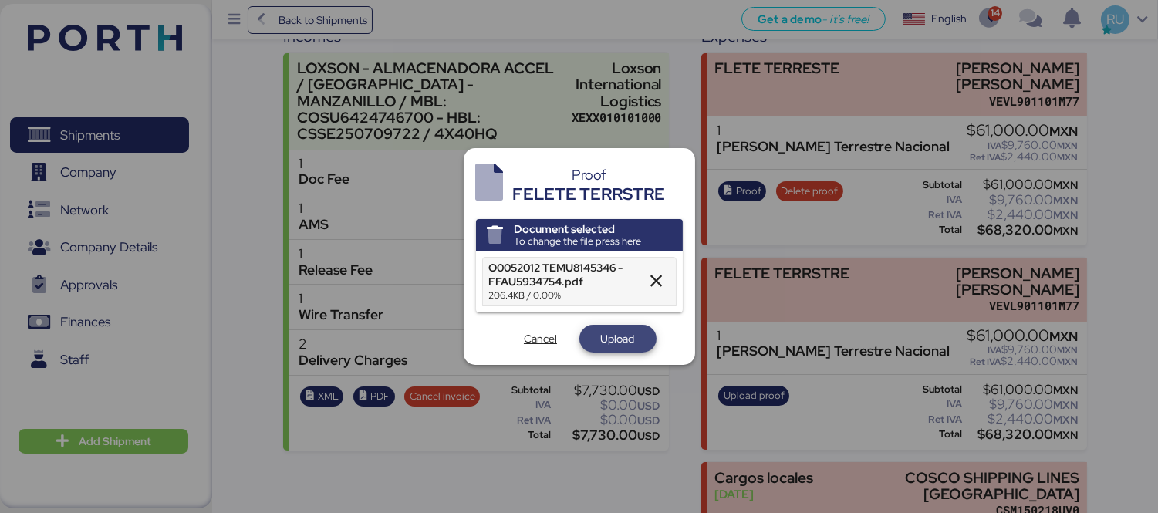
click at [620, 337] on span "Upload" at bounding box center [618, 338] width 34 height 19
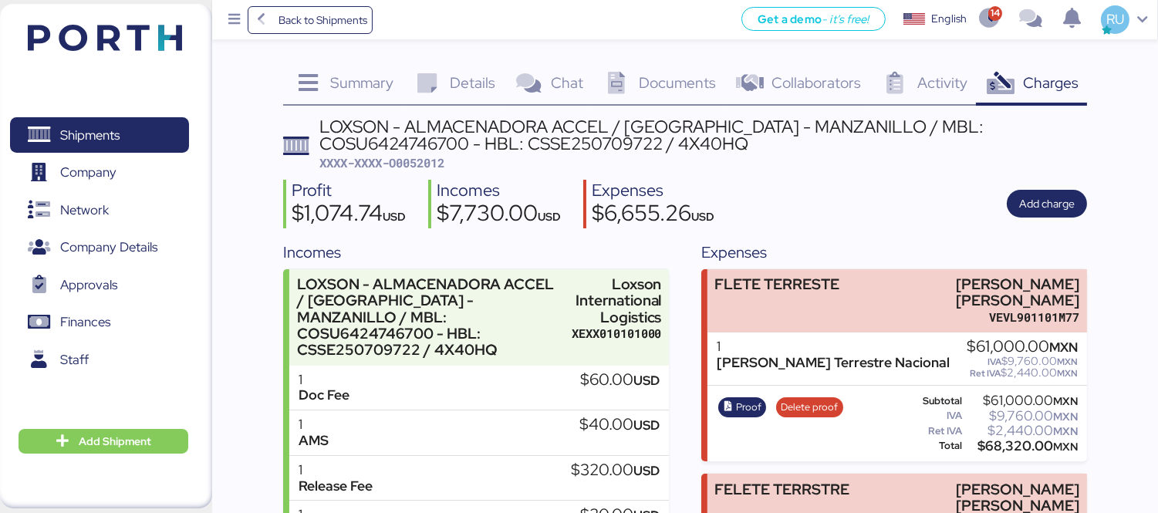
click at [399, 166] on span "XXXX-XXXX-O0052012" at bounding box center [381, 162] width 125 height 15
copy span "O0052012"
